Goal: Check status: Check status

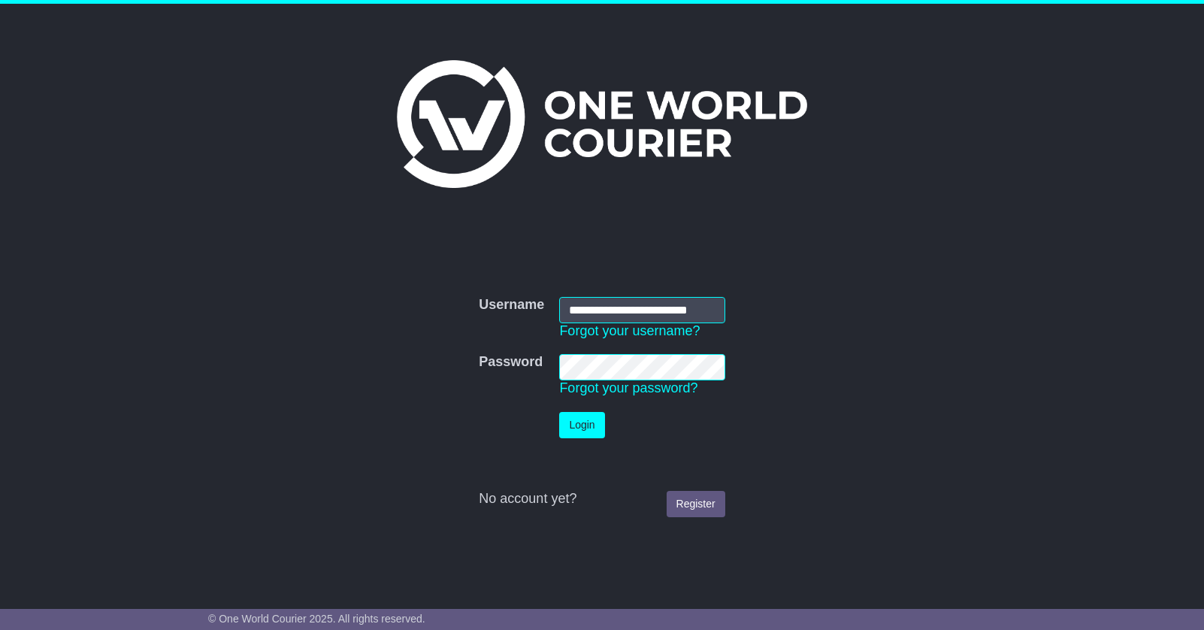
click at [583, 419] on button "Login" at bounding box center [581, 425] width 45 height 26
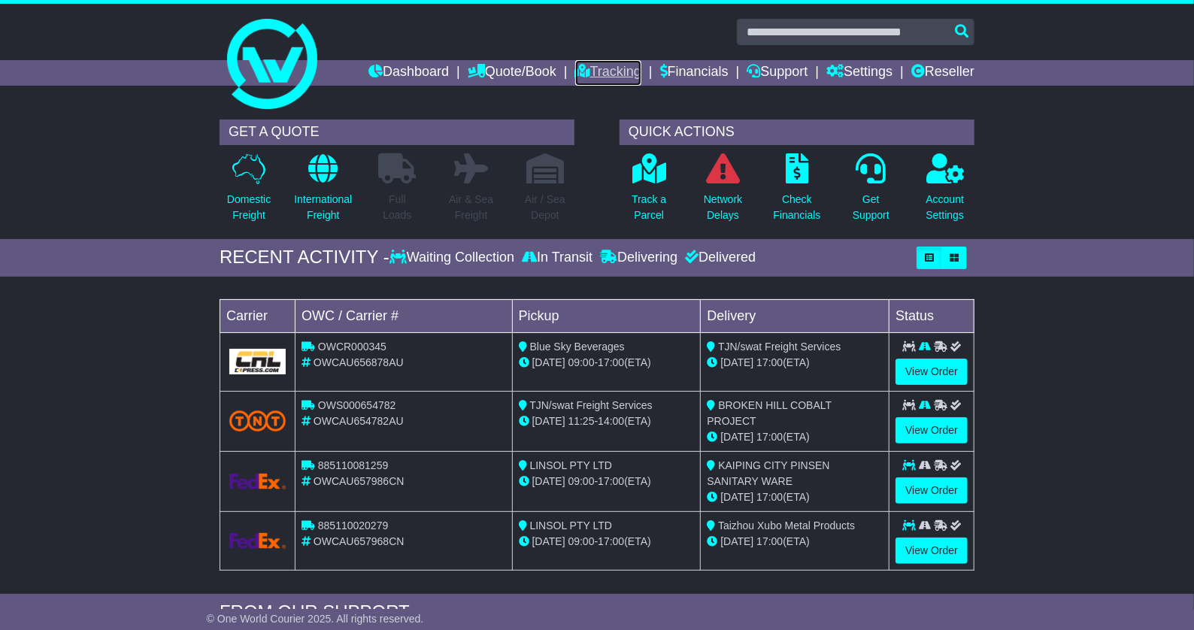
click at [587, 77] on link "Tracking" at bounding box center [608, 73] width 66 height 26
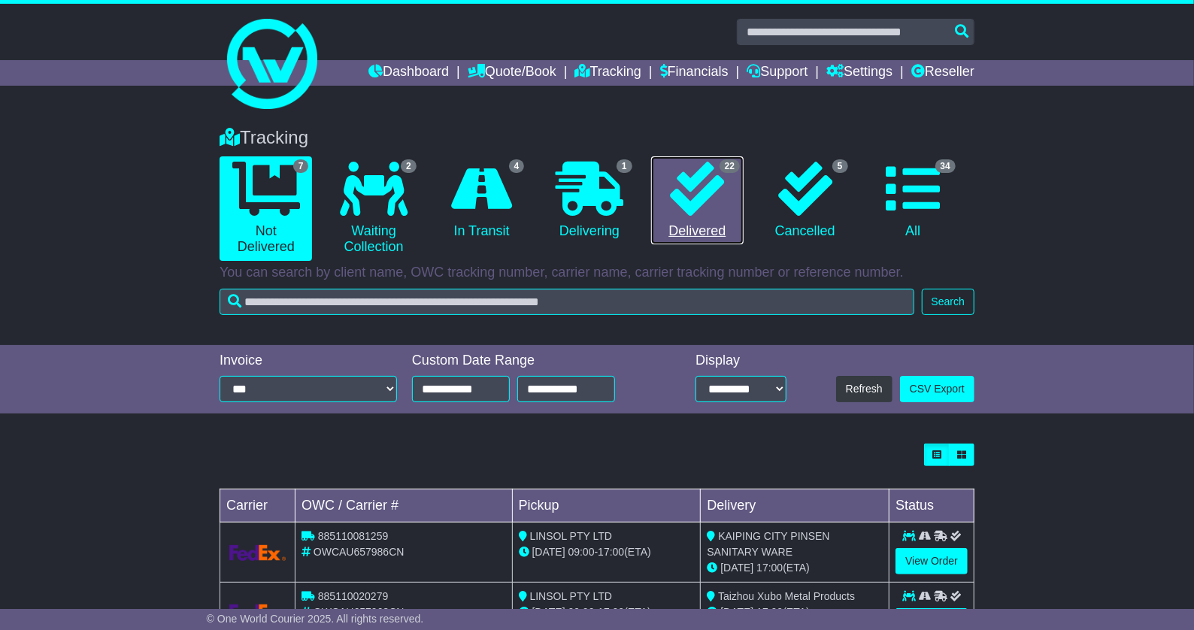
click at [689, 192] on icon at bounding box center [697, 189] width 54 height 54
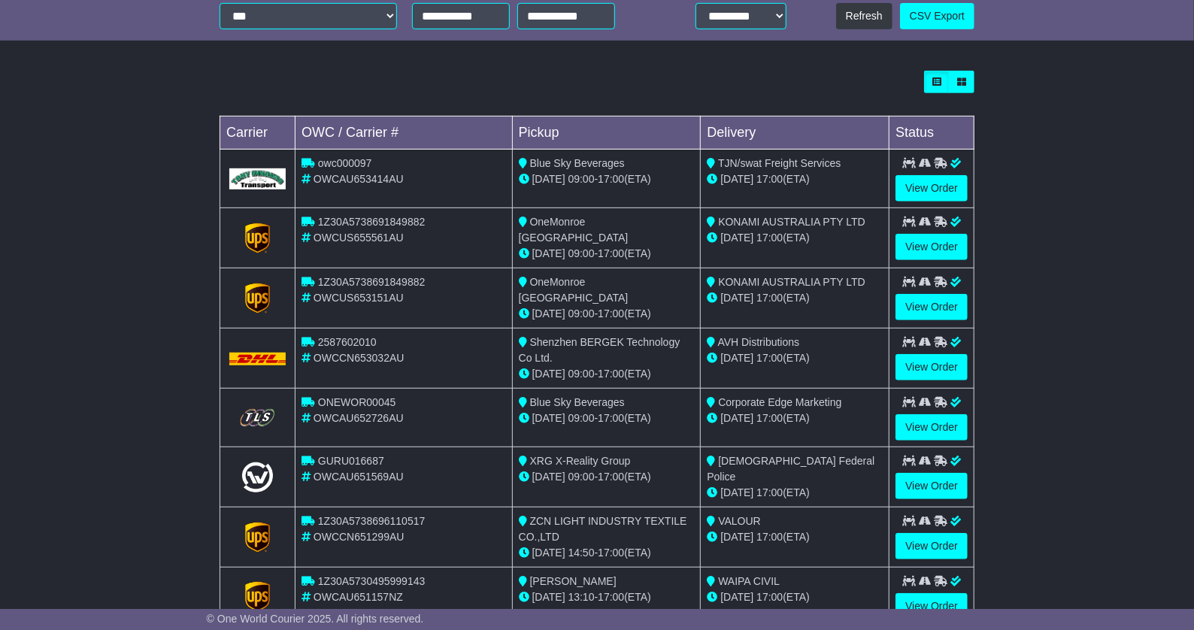
scroll to position [341, 0]
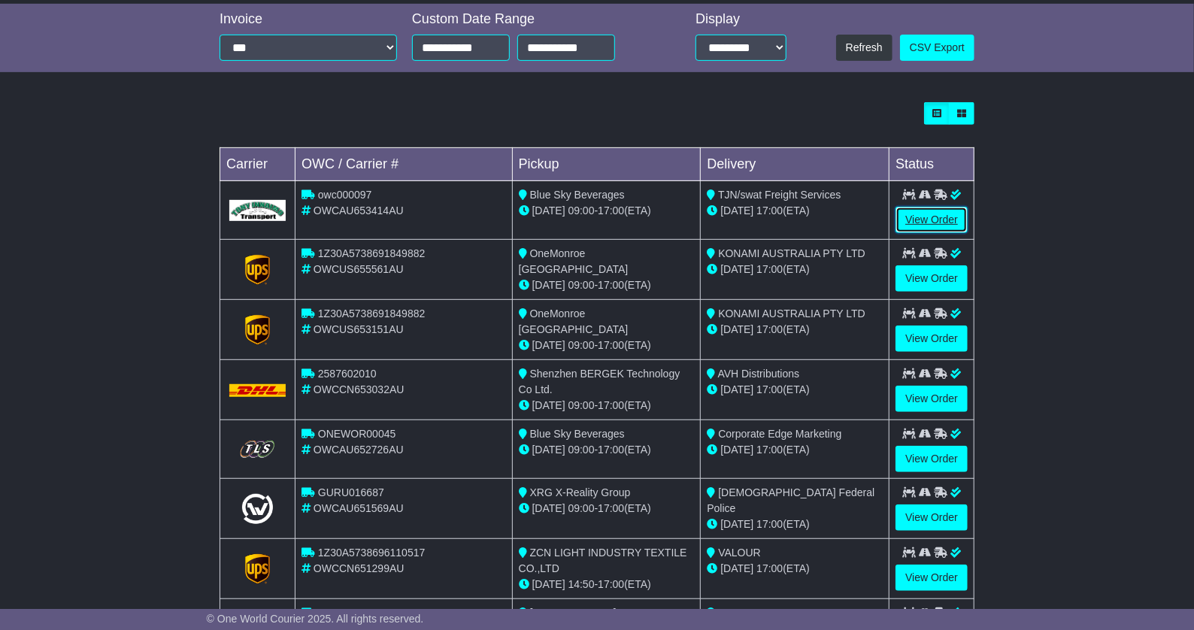
click at [935, 226] on link "View Order" at bounding box center [931, 220] width 72 height 26
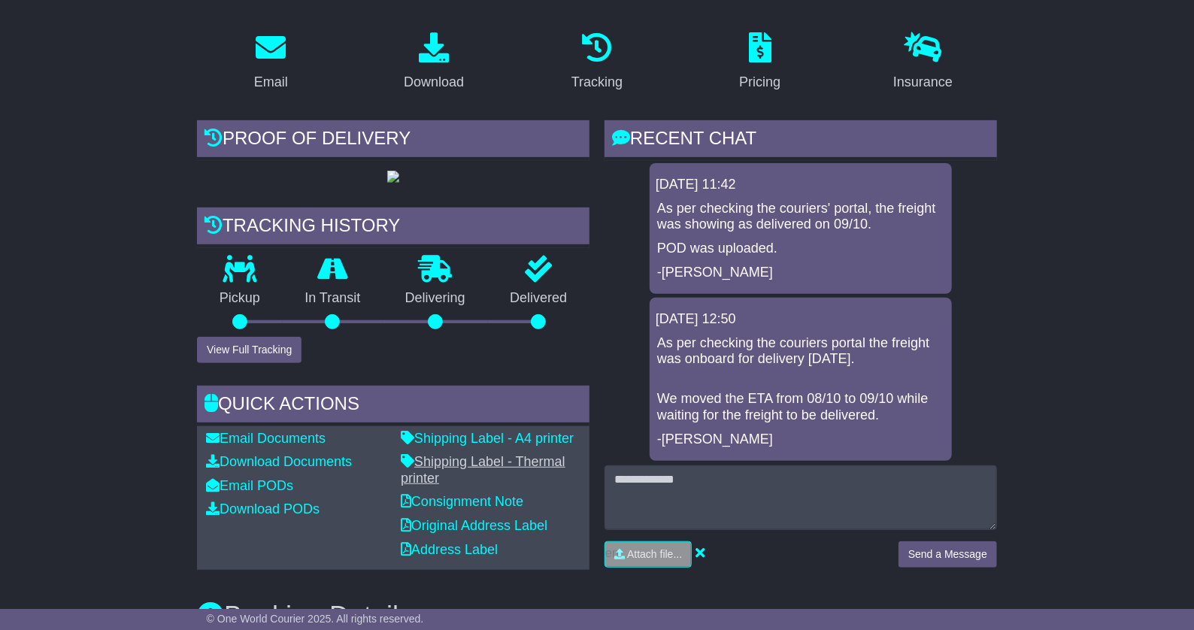
scroll to position [273, 0]
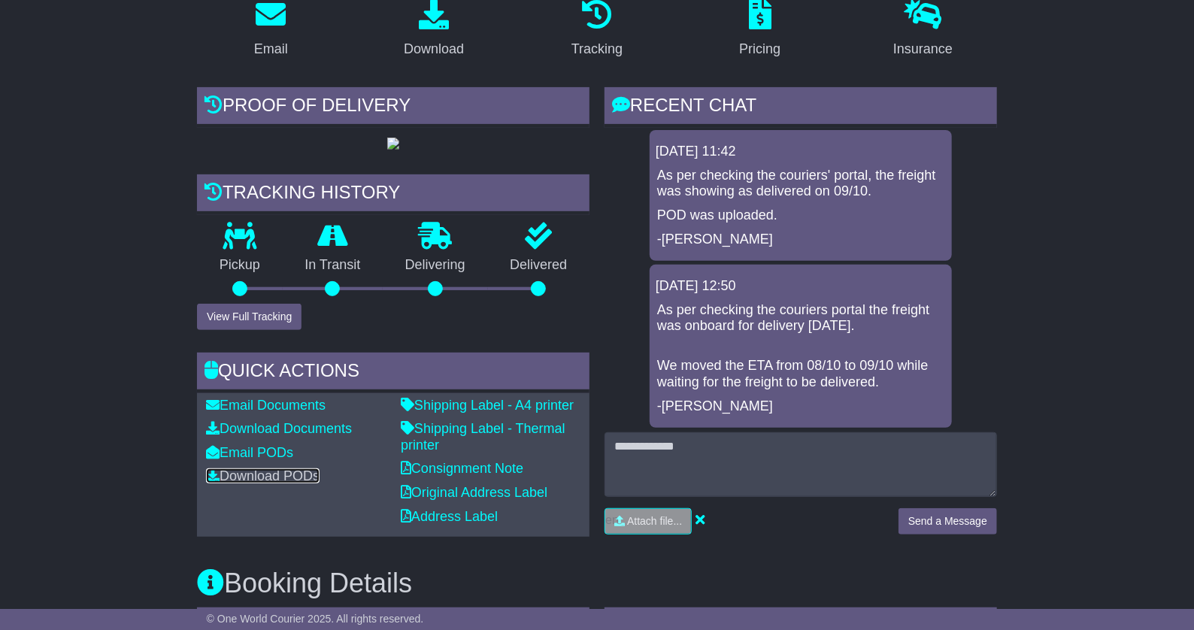
click at [304, 470] on link "Download PODs" at bounding box center [263, 475] width 114 height 15
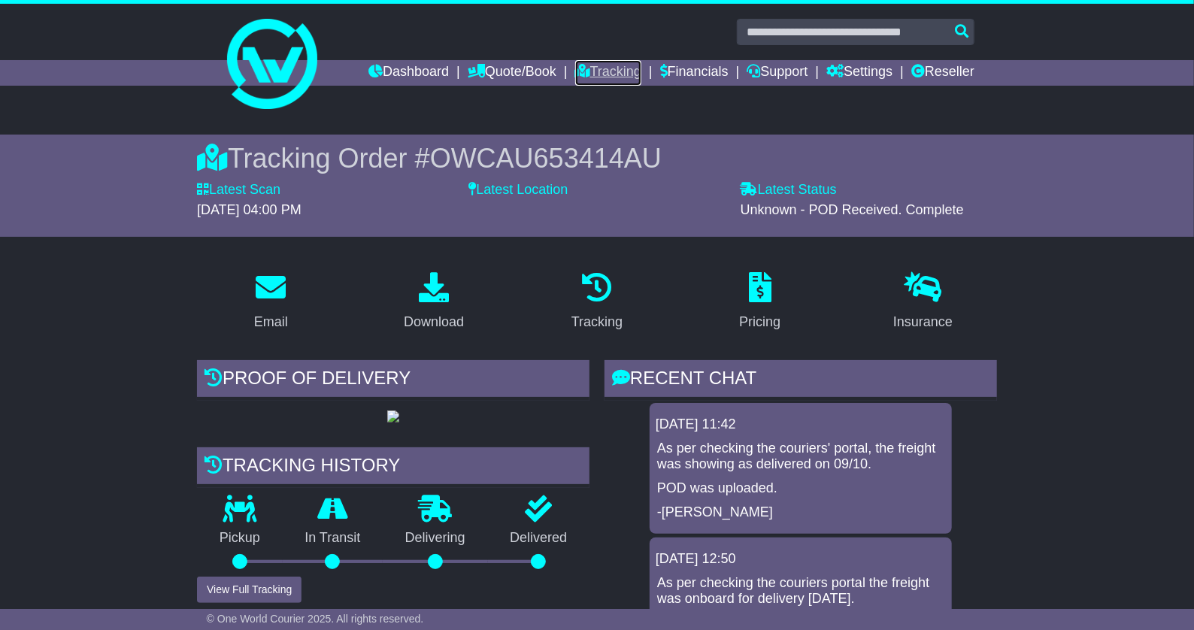
click at [575, 73] on link "Tracking" at bounding box center [608, 73] width 66 height 26
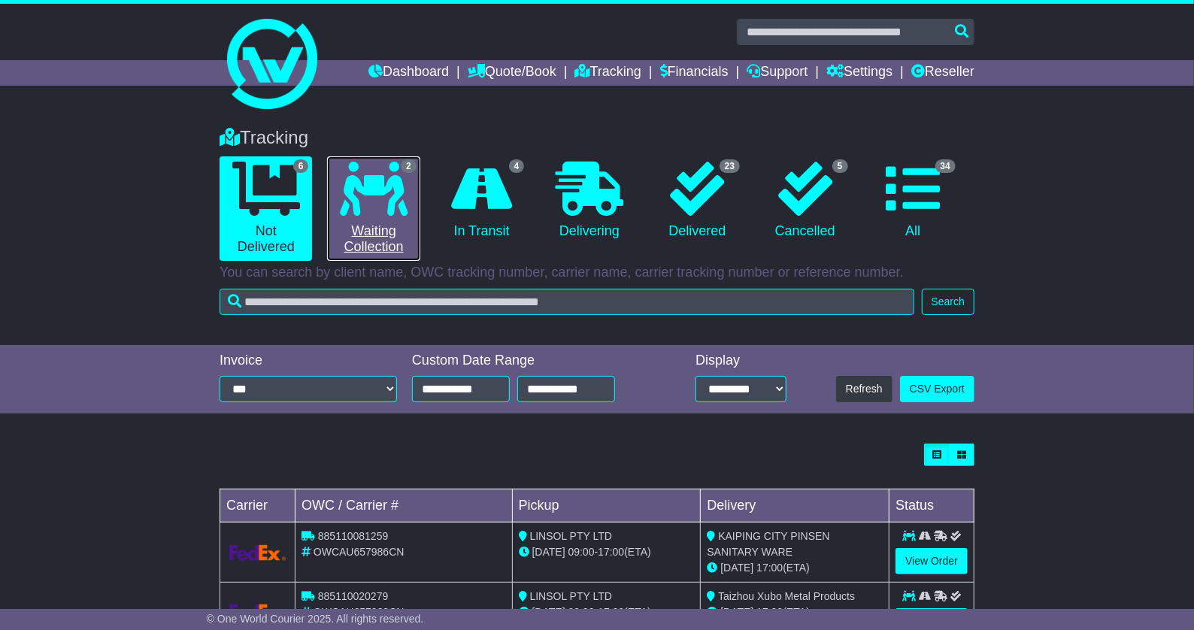
click at [374, 223] on link "2 Waiting Collection" at bounding box center [373, 208] width 92 height 104
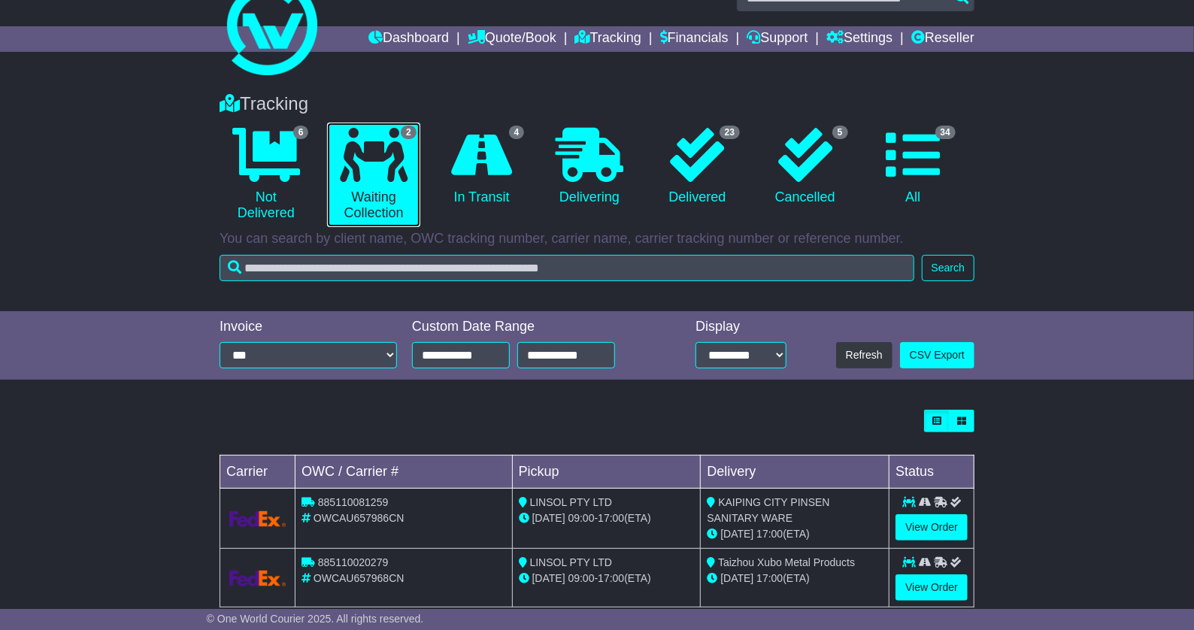
scroll to position [62, 0]
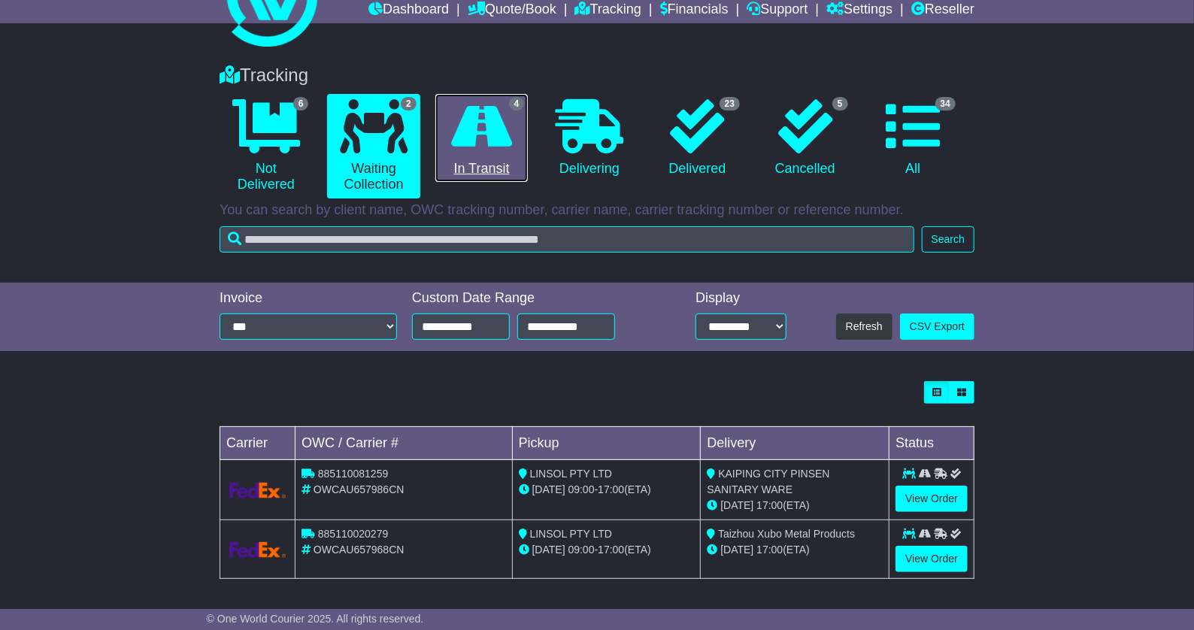
click at [499, 147] on icon at bounding box center [481, 126] width 61 height 54
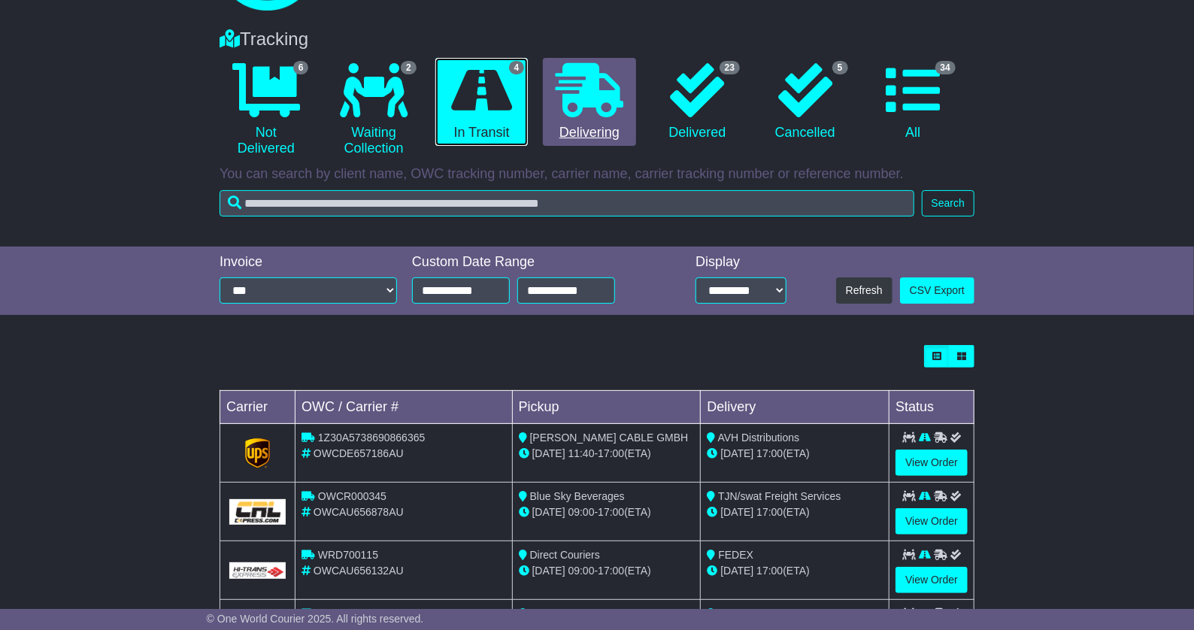
scroll to position [68, 0]
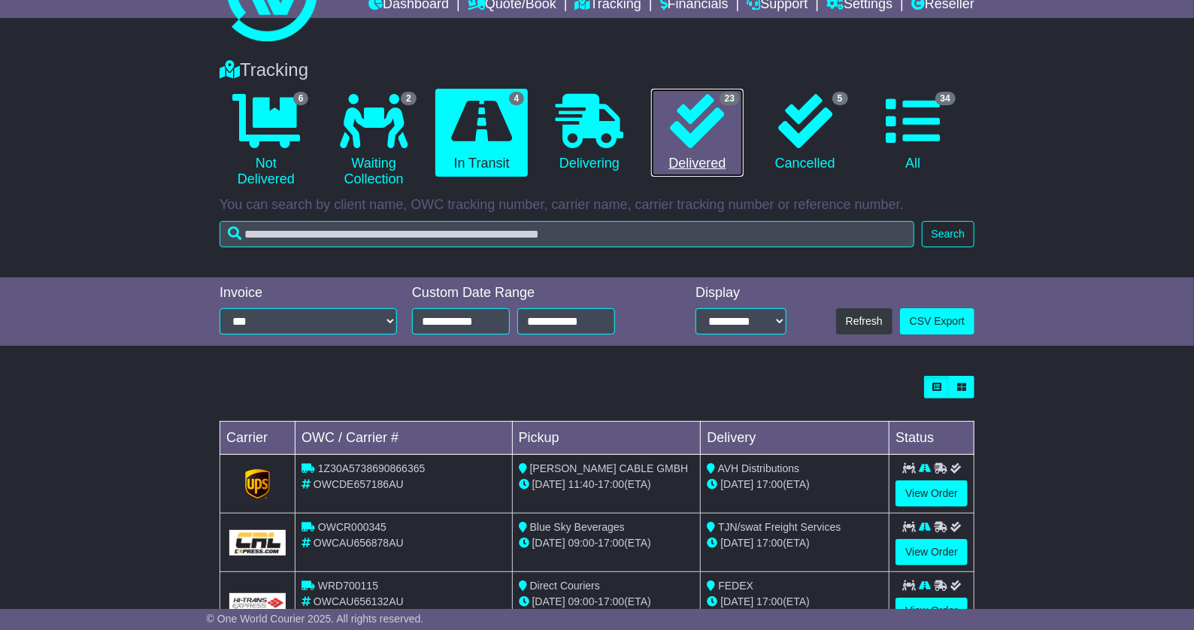
click at [701, 131] on icon at bounding box center [697, 121] width 54 height 54
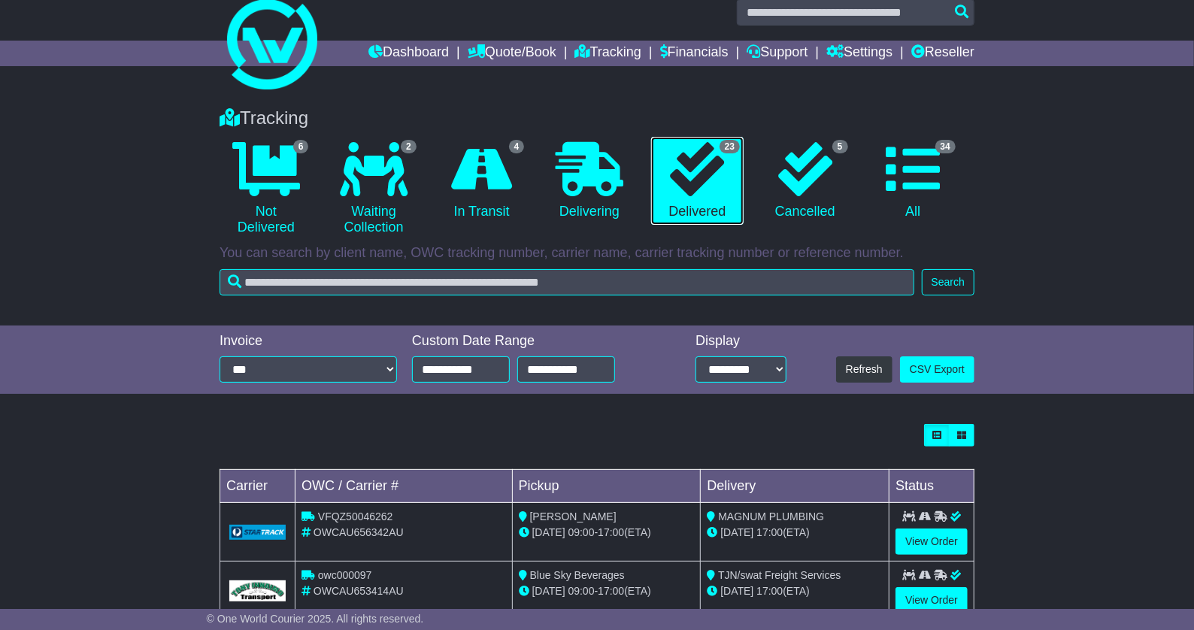
scroll to position [0, 0]
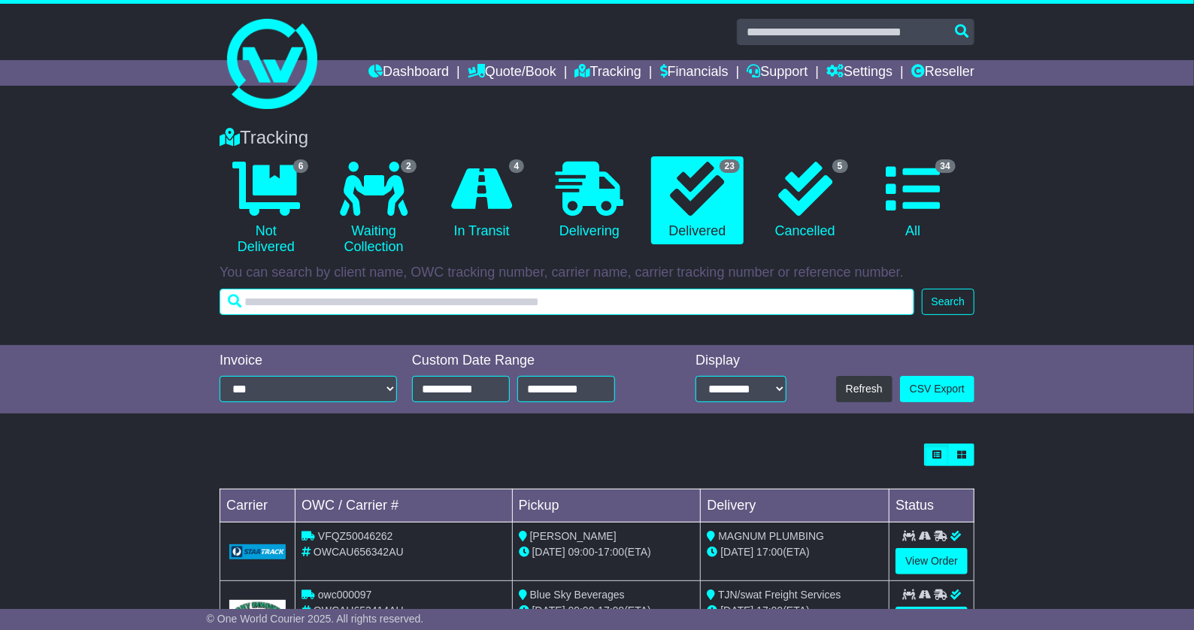
click at [580, 305] on input "text" at bounding box center [566, 302] width 695 height 26
click at [406, 291] on input "text" at bounding box center [566, 302] width 695 height 26
paste input "**********"
type input "**********"
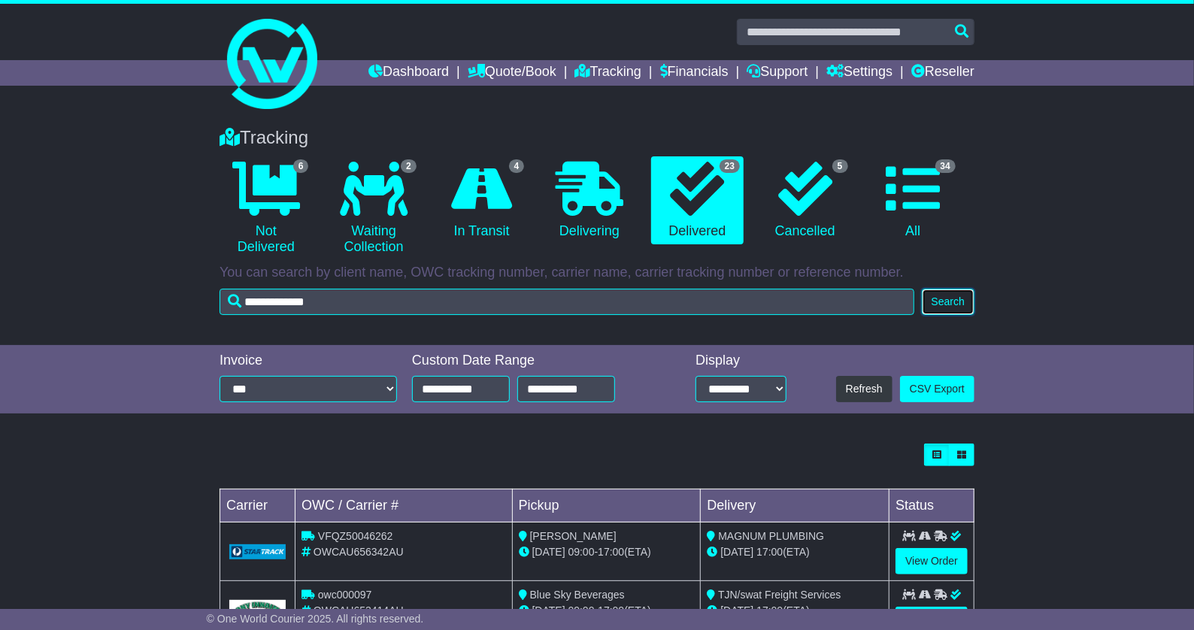
click at [966, 295] on button "Search" at bounding box center [948, 302] width 53 height 26
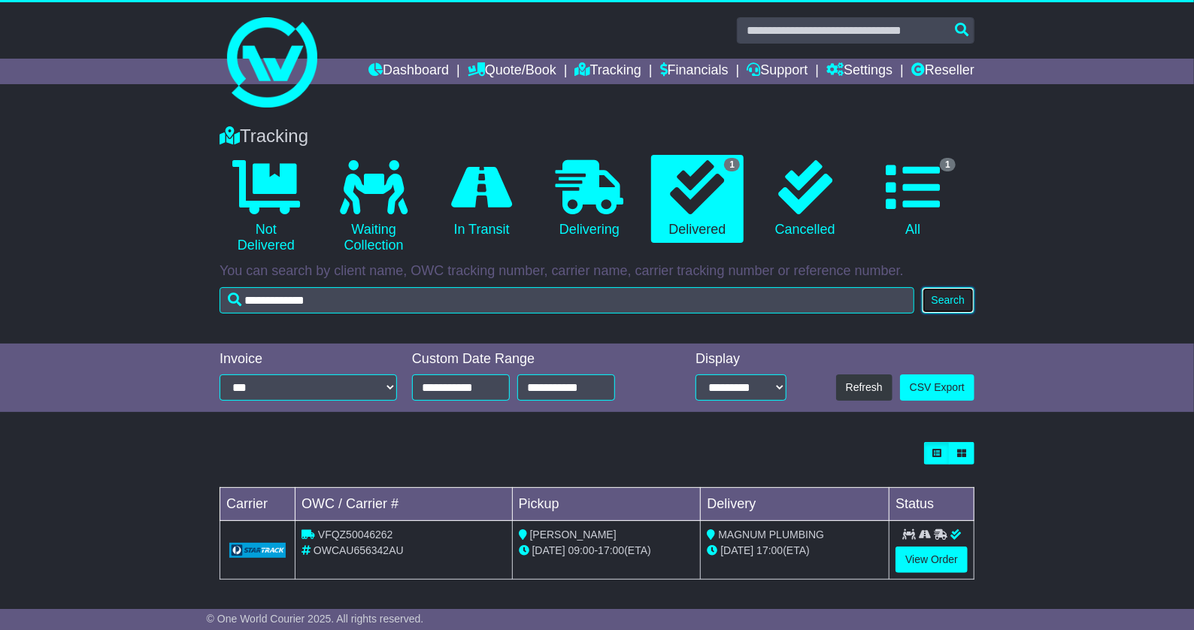
scroll to position [2, 0]
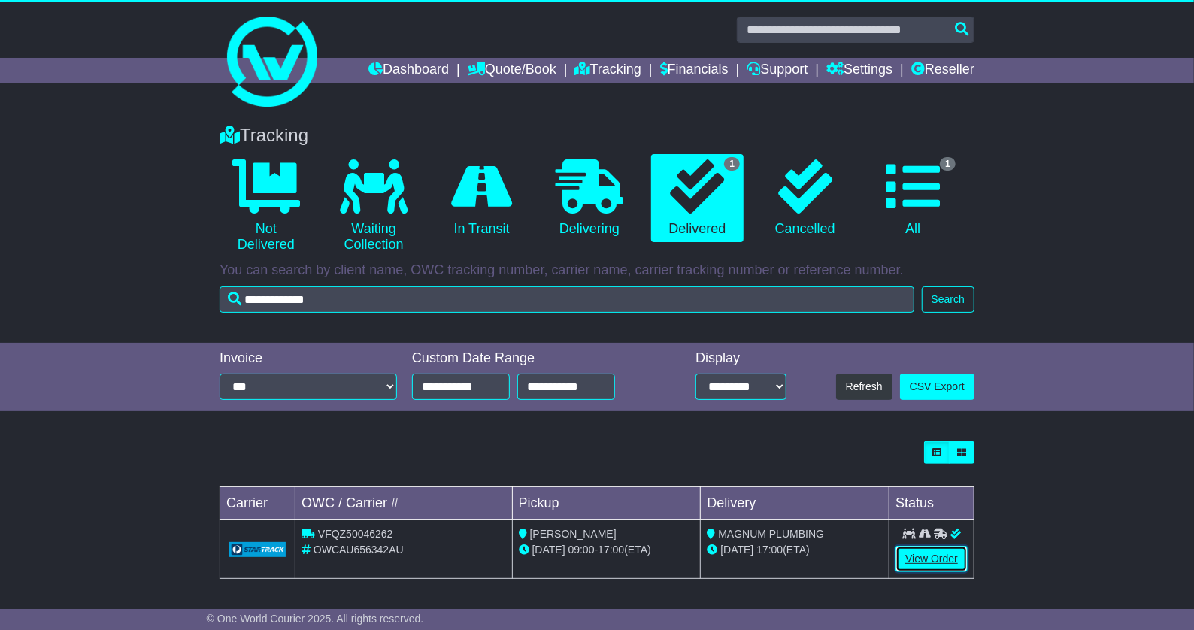
click at [924, 555] on link "View Order" at bounding box center [931, 559] width 72 height 26
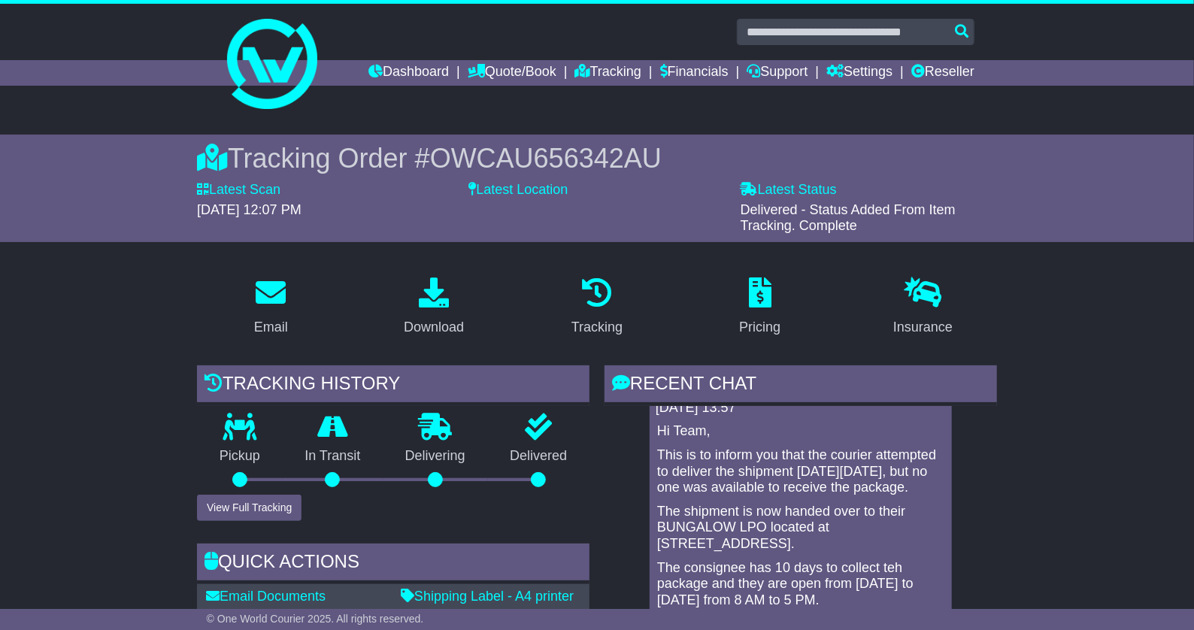
scroll to position [46, 0]
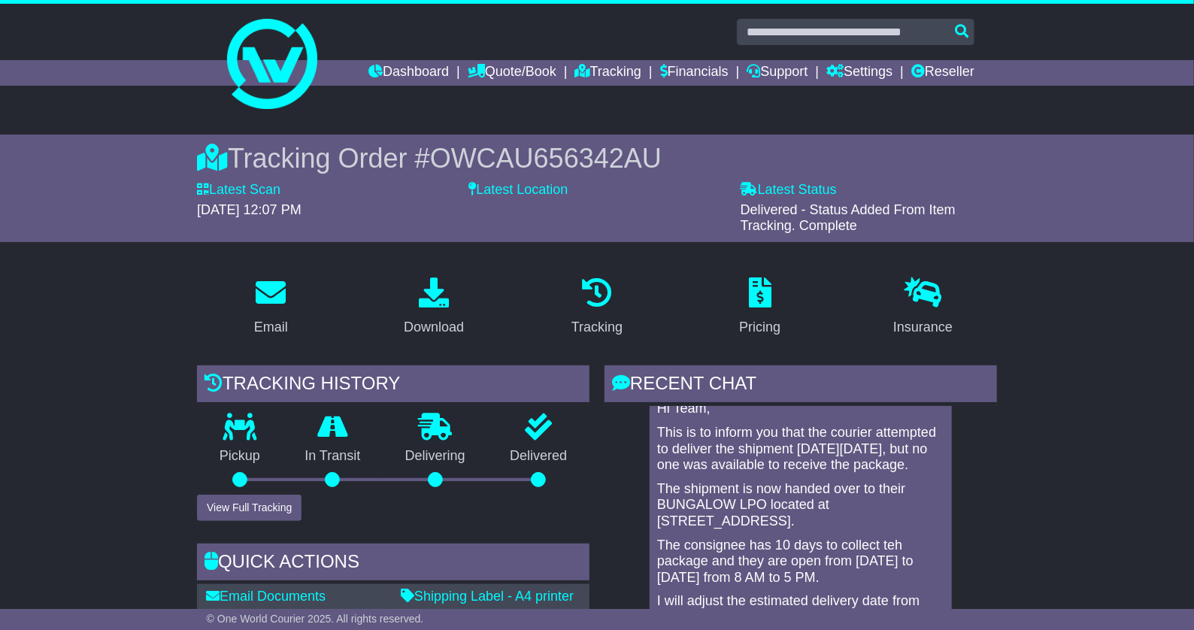
click at [849, 482] on p "The shipment is now handed over to their BUNGALOW LPO located at [STREET_ADDRES…" at bounding box center [800, 505] width 287 height 49
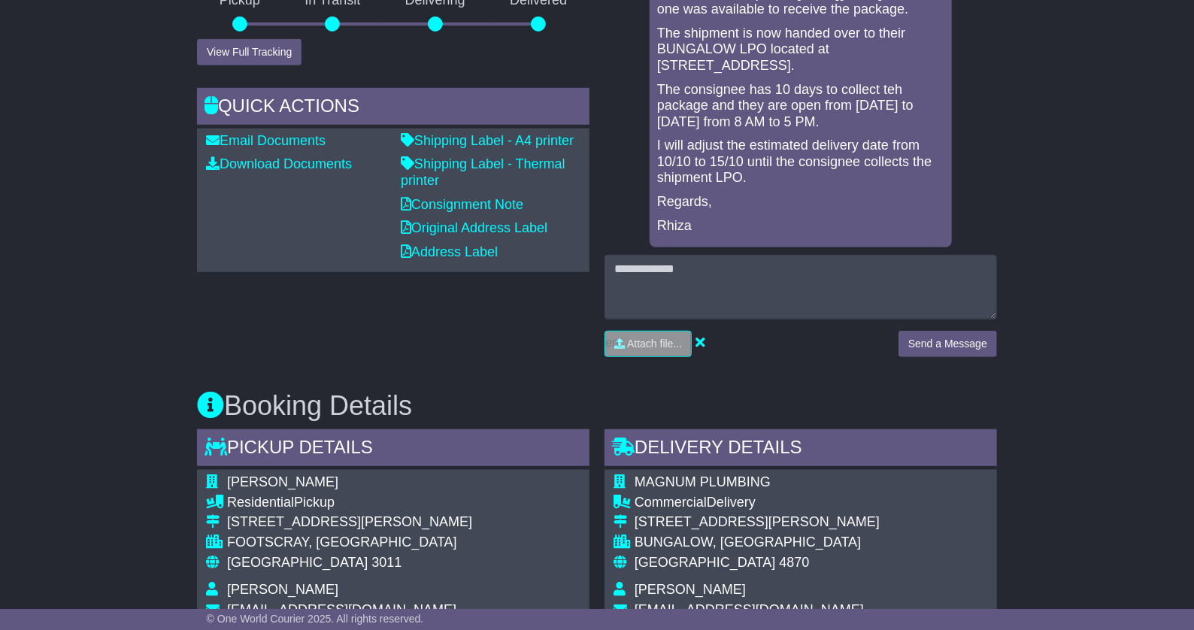
scroll to position [478, 0]
